Goal: Information Seeking & Learning: Check status

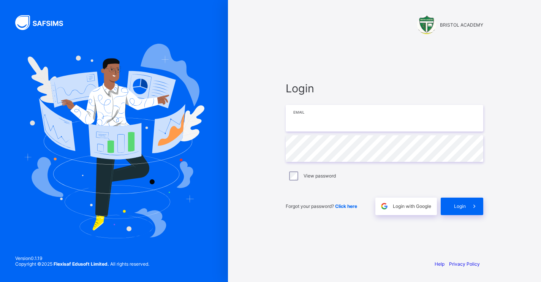
click at [390, 120] on input "email" at bounding box center [385, 118] width 198 height 27
type input "**********"
click at [455, 204] on span "Login" at bounding box center [460, 206] width 12 height 6
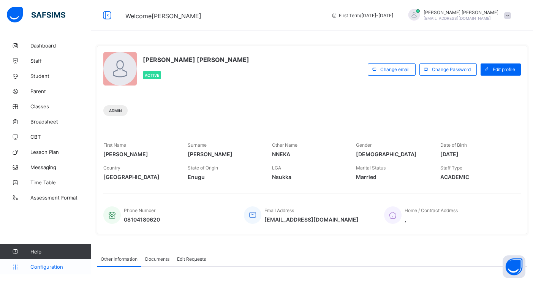
click at [56, 265] on span "Configuration" at bounding box center [60, 267] width 60 height 6
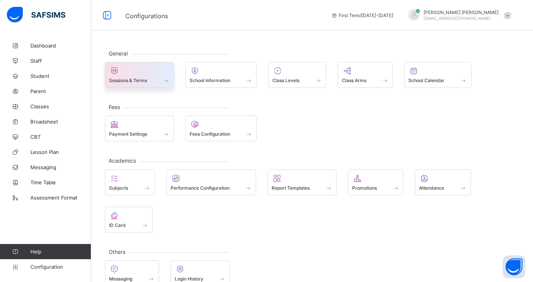
click at [155, 81] on div "Sessions & Terms" at bounding box center [139, 80] width 61 height 6
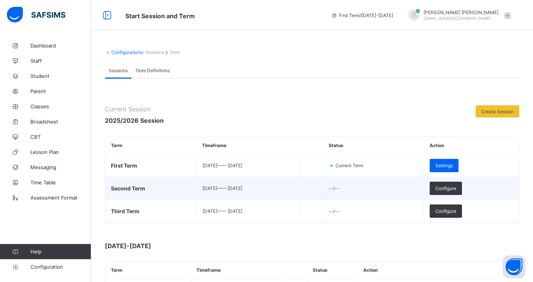
click at [243, 188] on span "2026-01-01 —— 2026-04-23" at bounding box center [223, 189] width 40 height 6
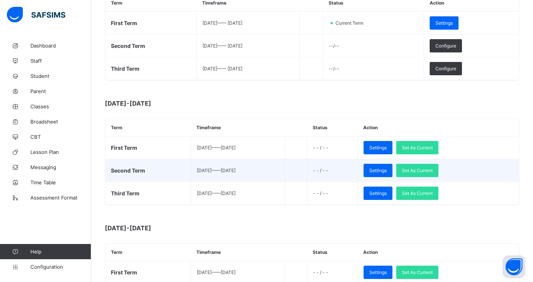
scroll to position [95, 0]
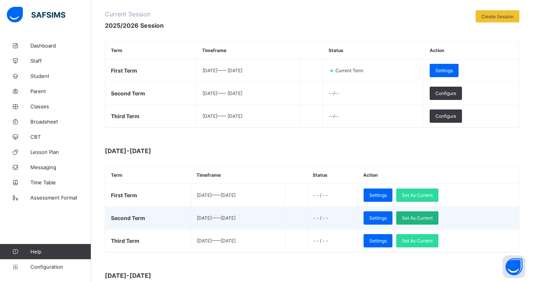
click at [439, 214] on div "Set As Current" at bounding box center [418, 217] width 42 height 13
click at [439, 219] on div "Set As Current" at bounding box center [418, 217] width 42 height 13
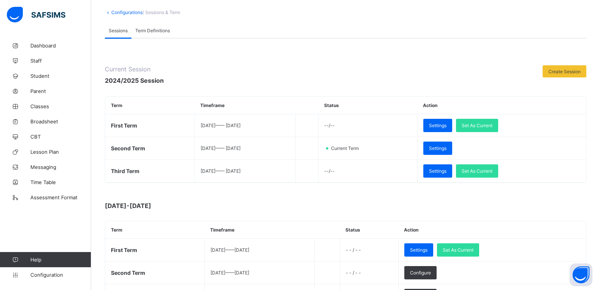
scroll to position [0, 0]
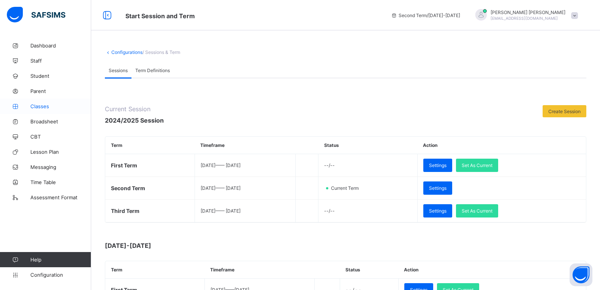
click at [46, 104] on span "Classes" at bounding box center [60, 106] width 61 height 6
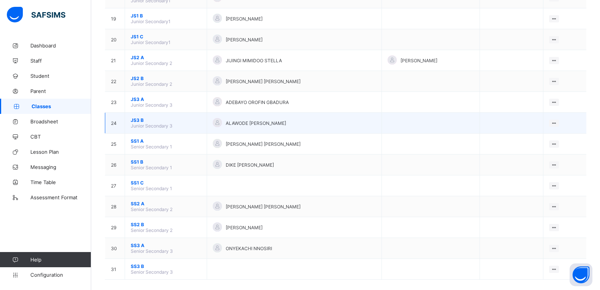
scroll to position [466, 0]
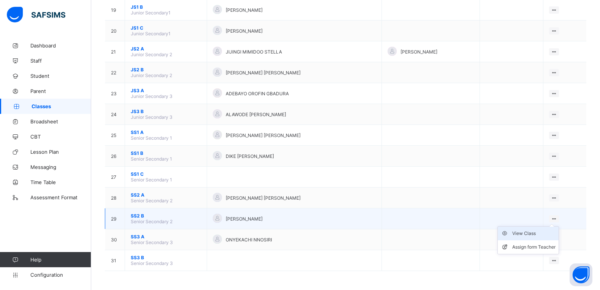
click at [541, 232] on div "View Class" at bounding box center [533, 234] width 43 height 8
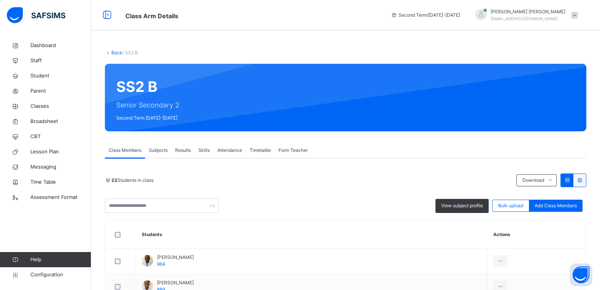
click at [108, 53] on icon at bounding box center [108, 53] width 6 height 6
click at [106, 52] on icon at bounding box center [108, 53] width 6 height 6
click at [108, 54] on icon at bounding box center [108, 53] width 6 height 6
click at [107, 16] on icon at bounding box center [107, 15] width 13 height 14
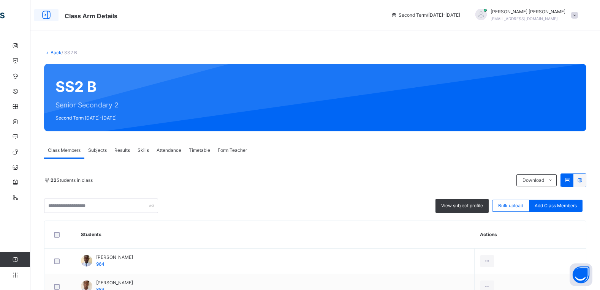
click at [43, 16] on icon at bounding box center [46, 15] width 13 height 14
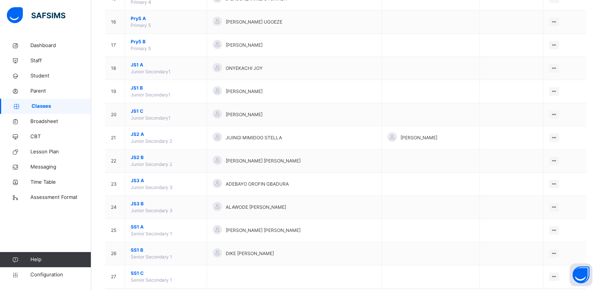
scroll to position [538, 0]
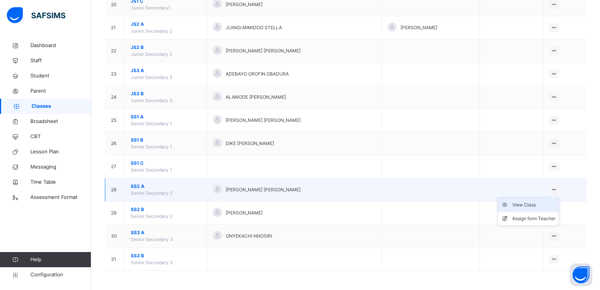
click at [526, 205] on div "View Class" at bounding box center [533, 206] width 43 height 8
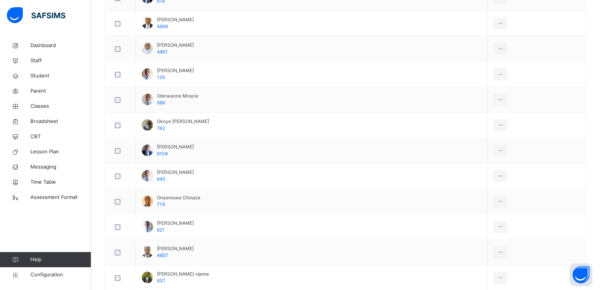
scroll to position [713, 0]
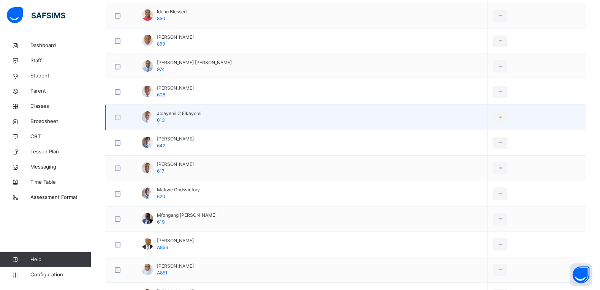
drag, startPoint x: 293, startPoint y: 150, endPoint x: 330, endPoint y: 140, distance: 38.2
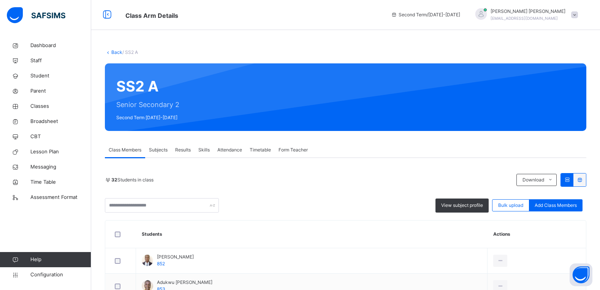
scroll to position [0, 0]
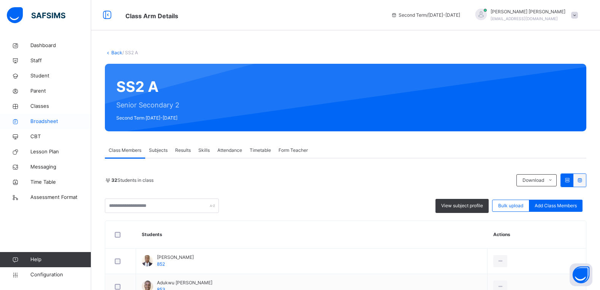
click at [49, 121] on span "Broadsheet" at bounding box center [60, 122] width 61 height 8
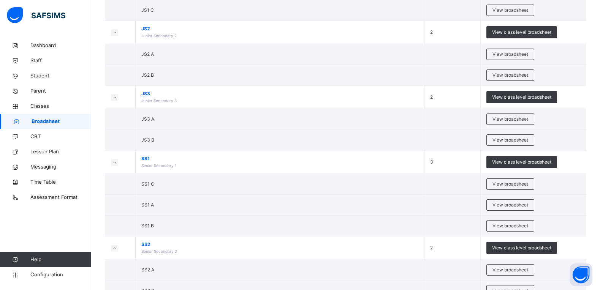
scroll to position [838, 0]
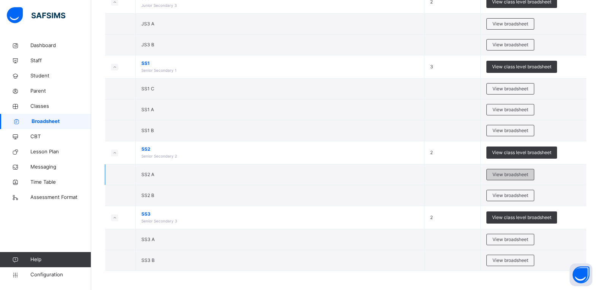
click at [511, 175] on span "View broadsheet" at bounding box center [511, 174] width 36 height 7
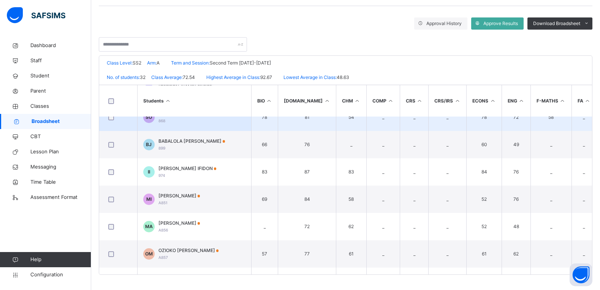
scroll to position [713, 0]
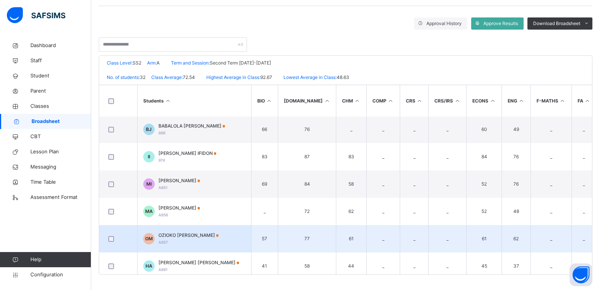
click at [237, 237] on td "OM OZIOKO OGOCHUKWU MARY A857" at bounding box center [194, 238] width 114 height 27
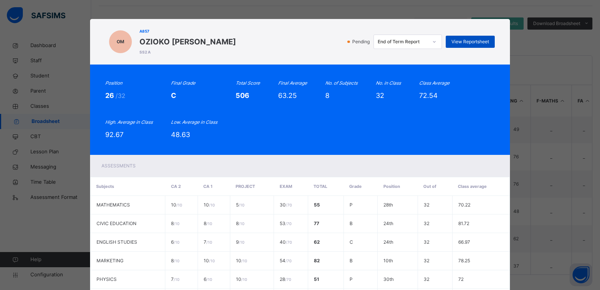
click at [484, 39] on span "View Reportsheet" at bounding box center [471, 41] width 38 height 7
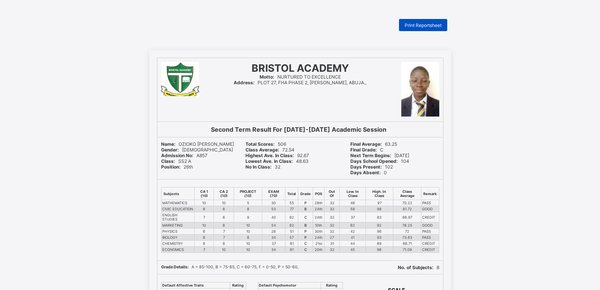
click at [442, 23] on span "Print Reportsheet" at bounding box center [423, 25] width 37 height 6
